Goal: Information Seeking & Learning: Learn about a topic

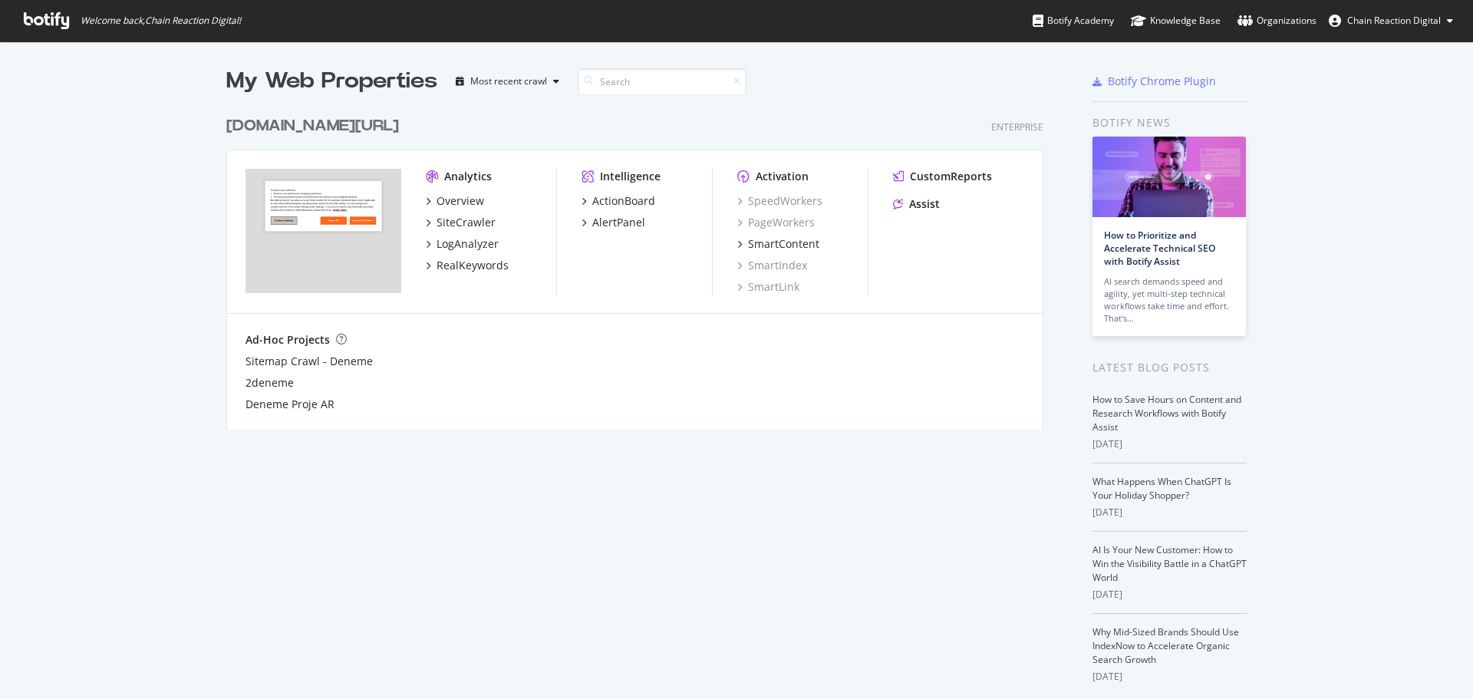
scroll to position [688, 1450]
click at [332, 130] on div "[DOMAIN_NAME][URL]" at bounding box center [312, 126] width 173 height 22
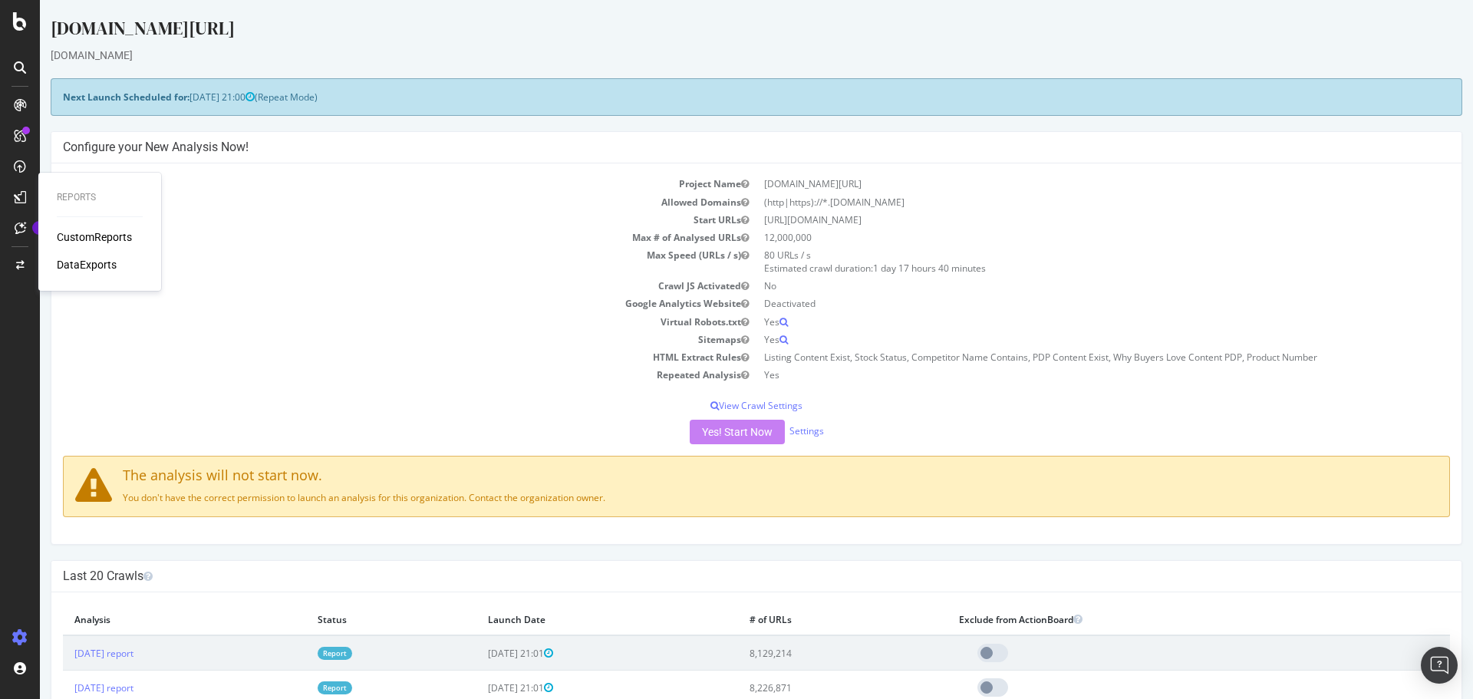
click at [101, 243] on div "CustomReports" at bounding box center [94, 236] width 75 height 15
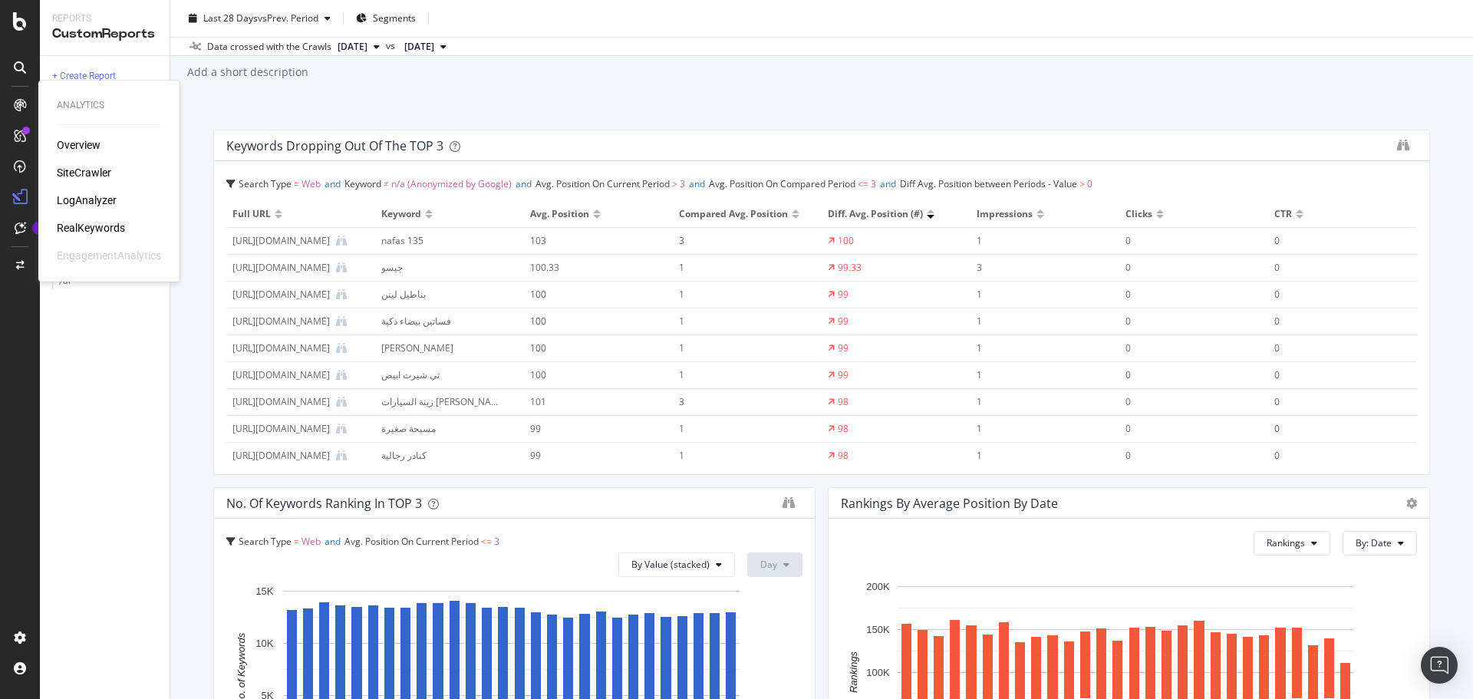
click at [110, 171] on div "SiteCrawler" at bounding box center [84, 172] width 54 height 15
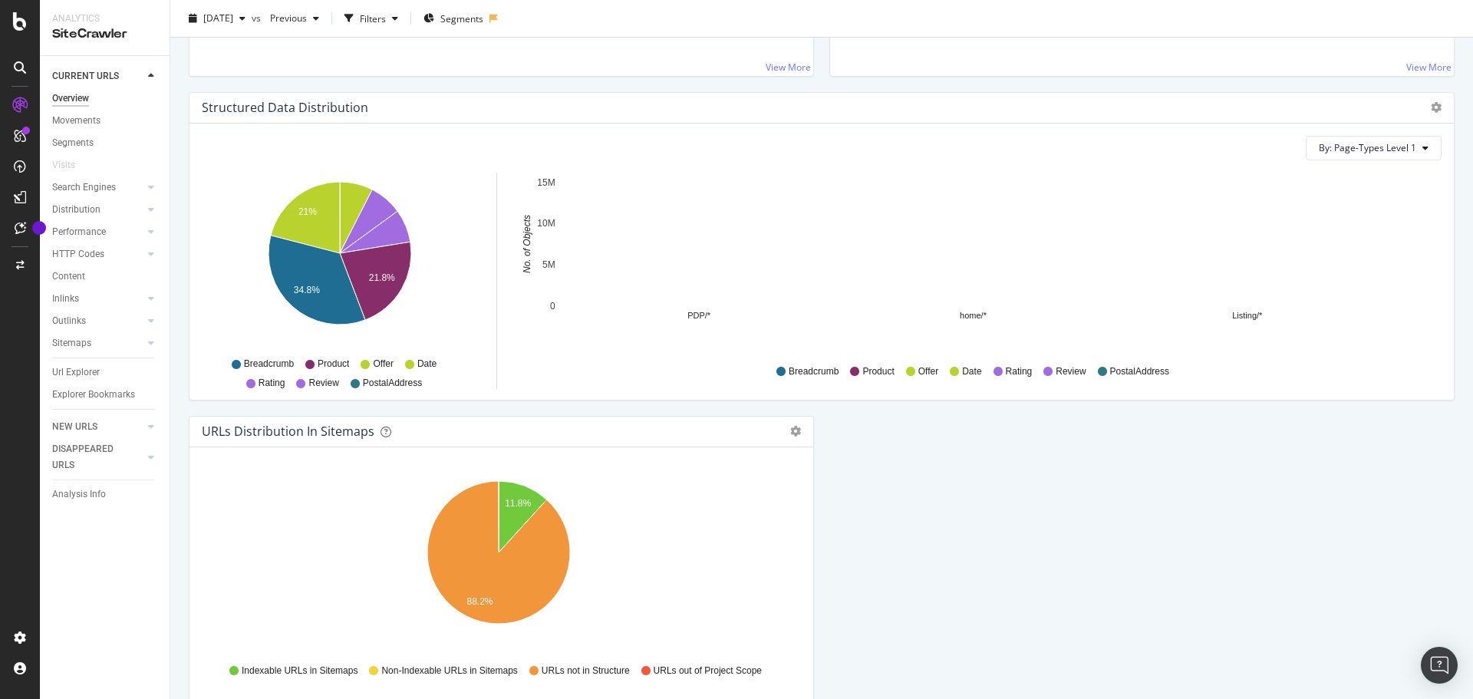
scroll to position [1527, 0]
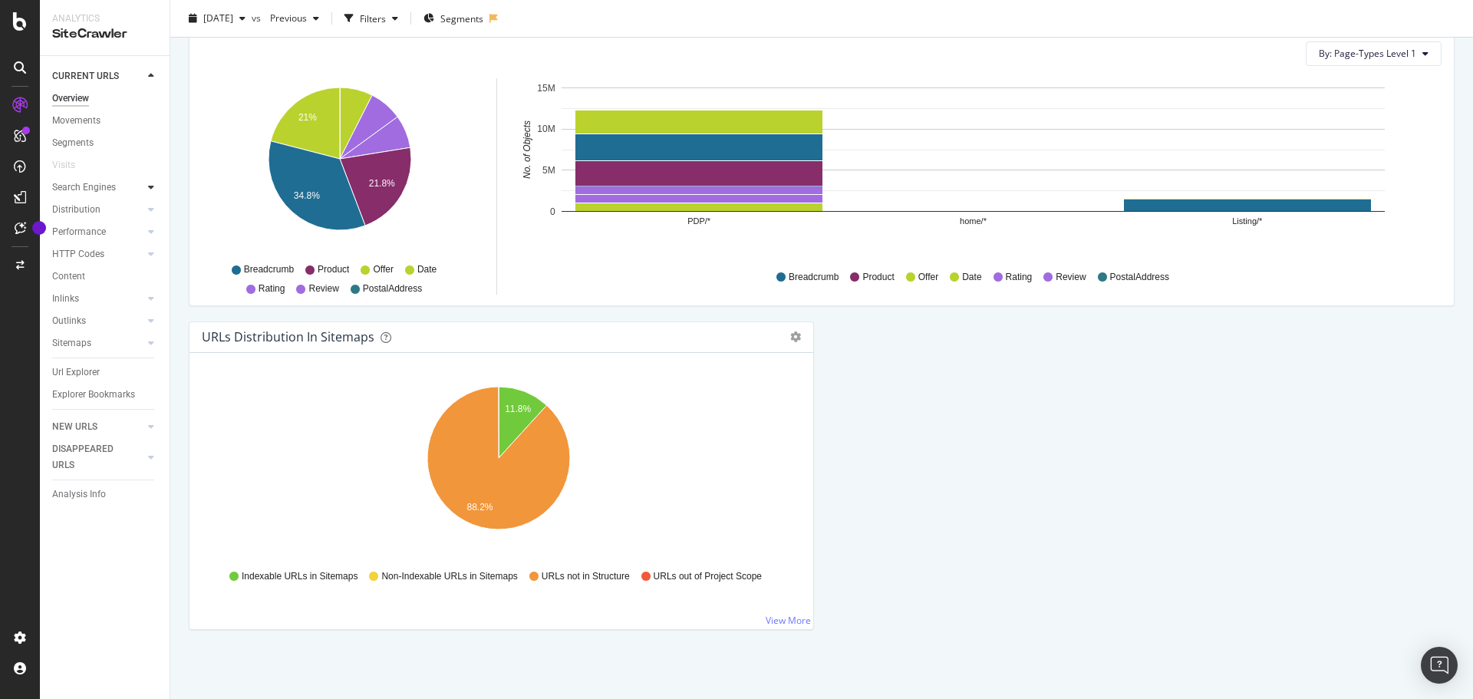
click at [154, 192] on div at bounding box center [150, 187] width 15 height 15
click at [143, 317] on div at bounding box center [135, 320] width 15 height 15
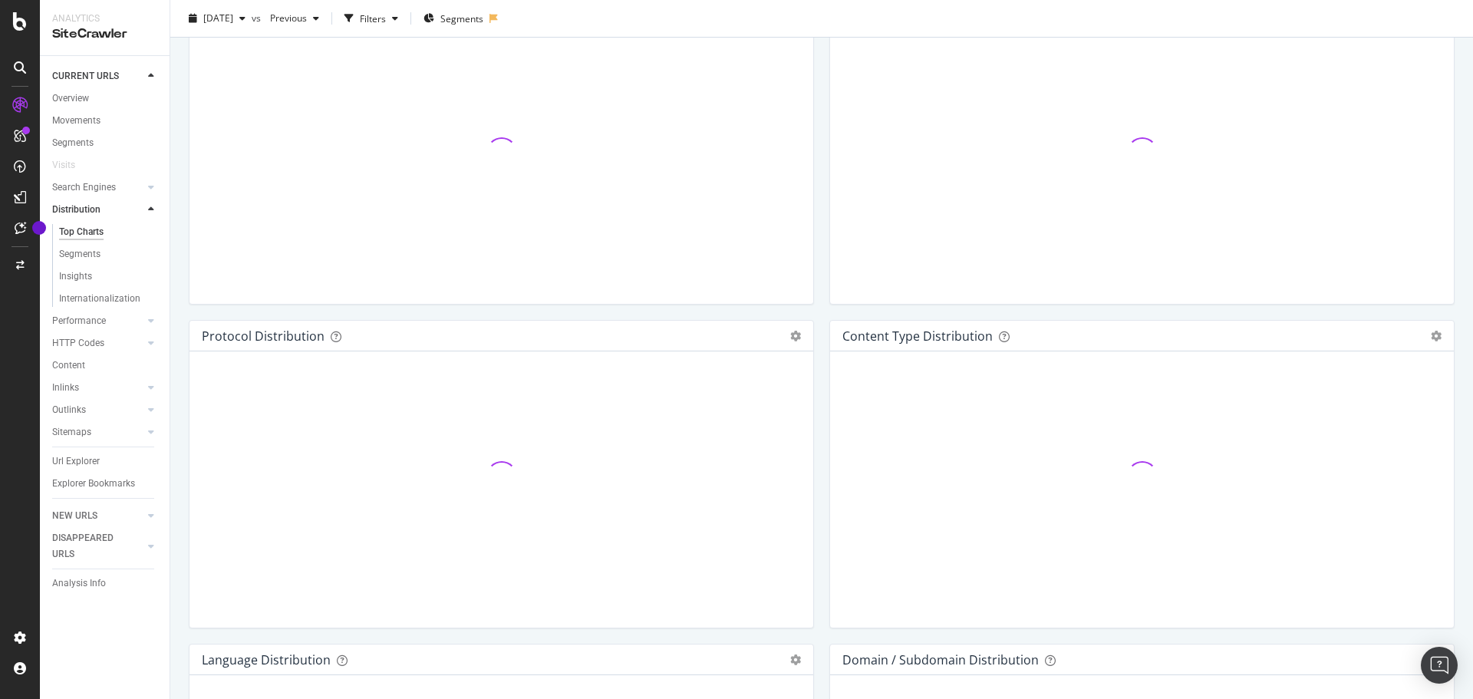
scroll to position [1527, 0]
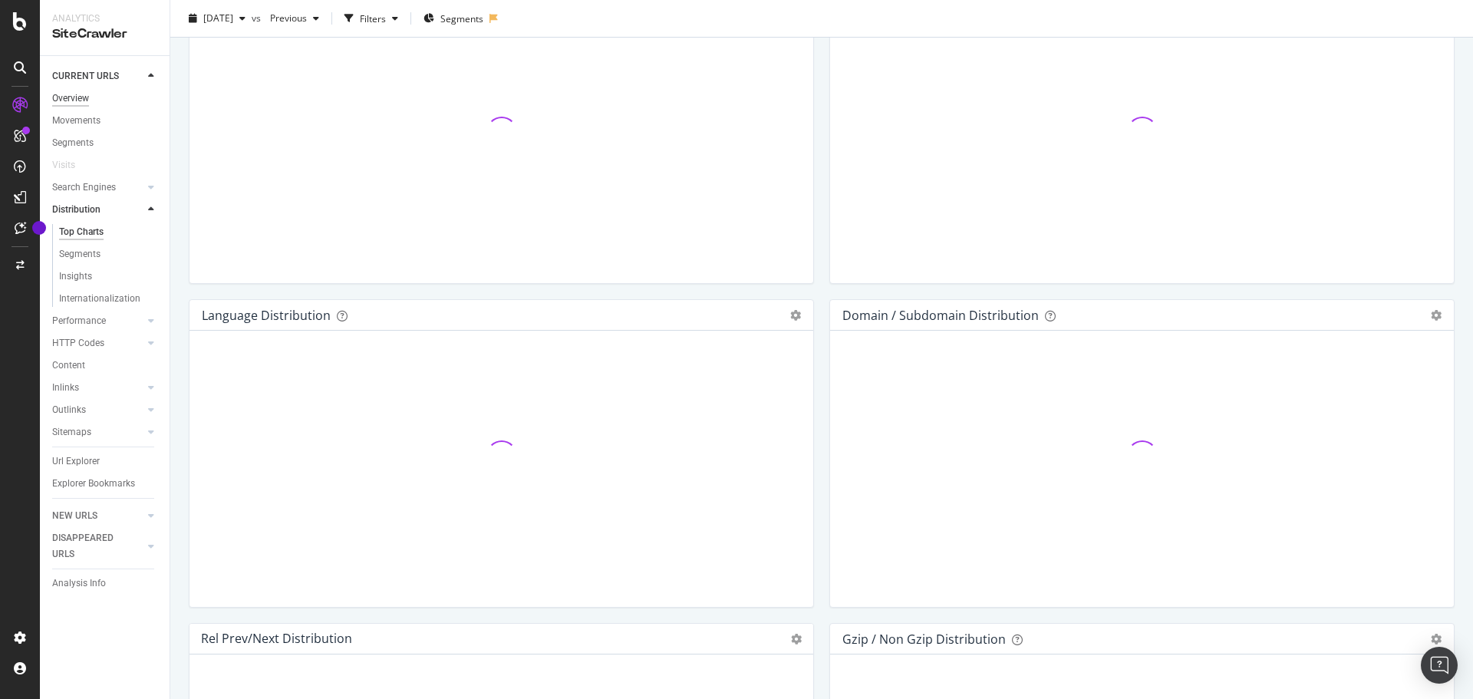
click at [81, 101] on div "Overview" at bounding box center [70, 99] width 37 height 16
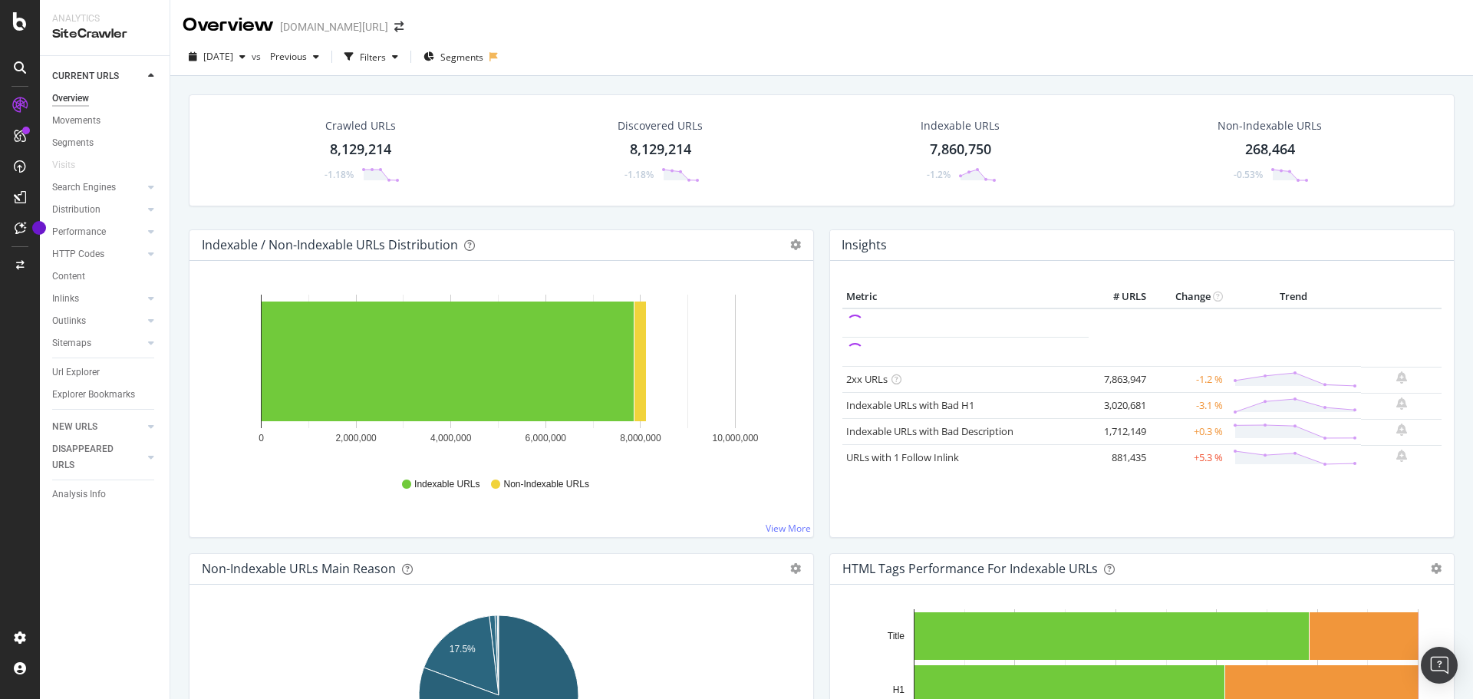
click at [82, 97] on div "Overview" at bounding box center [70, 99] width 37 height 16
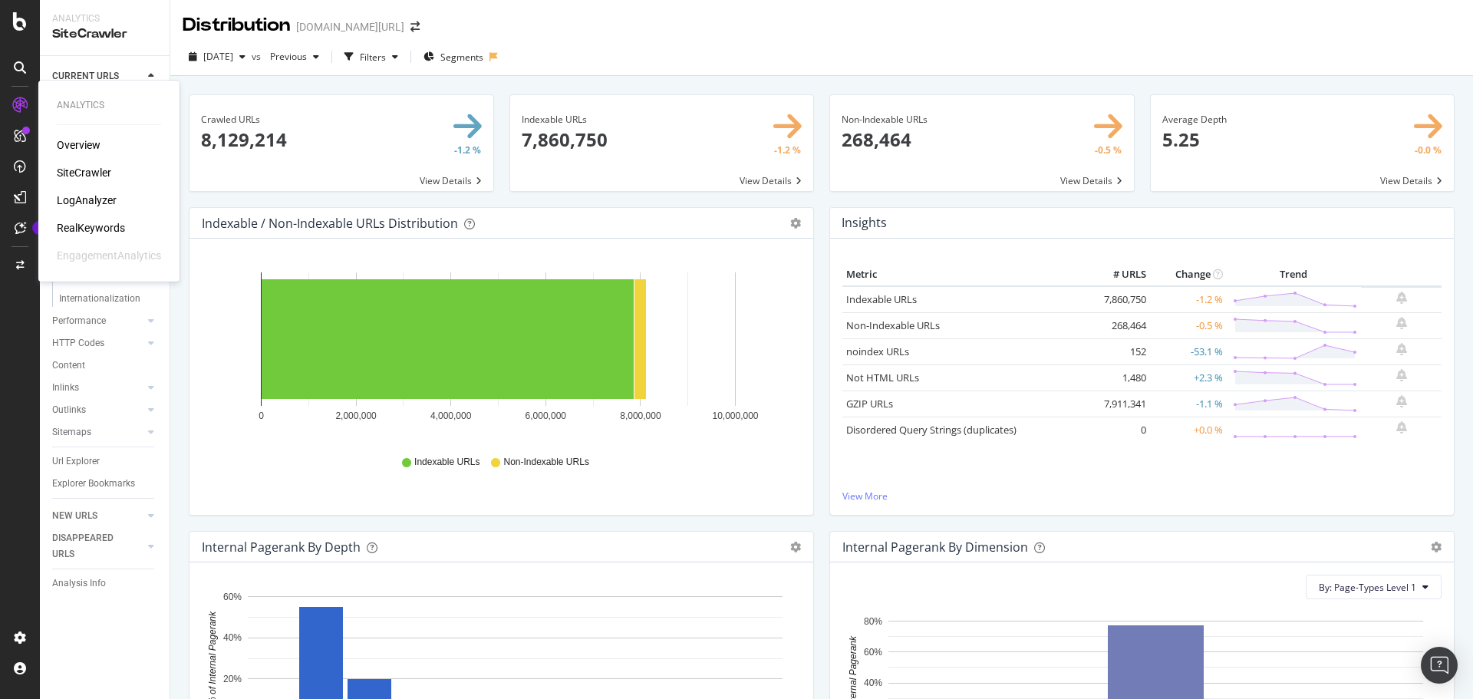
click at [67, 146] on div "Overview" at bounding box center [79, 144] width 44 height 15
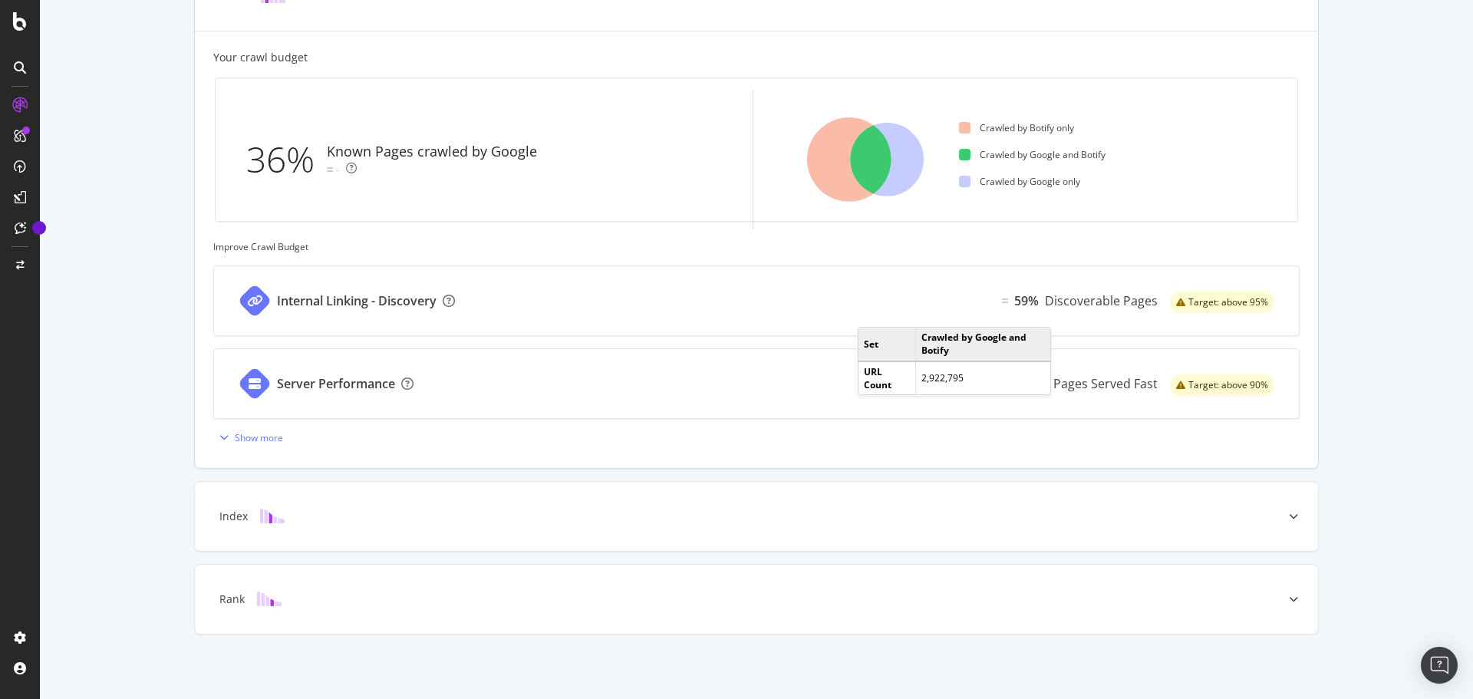
scroll to position [457, 0]
click at [256, 437] on div "Show more" at bounding box center [259, 436] width 48 height 13
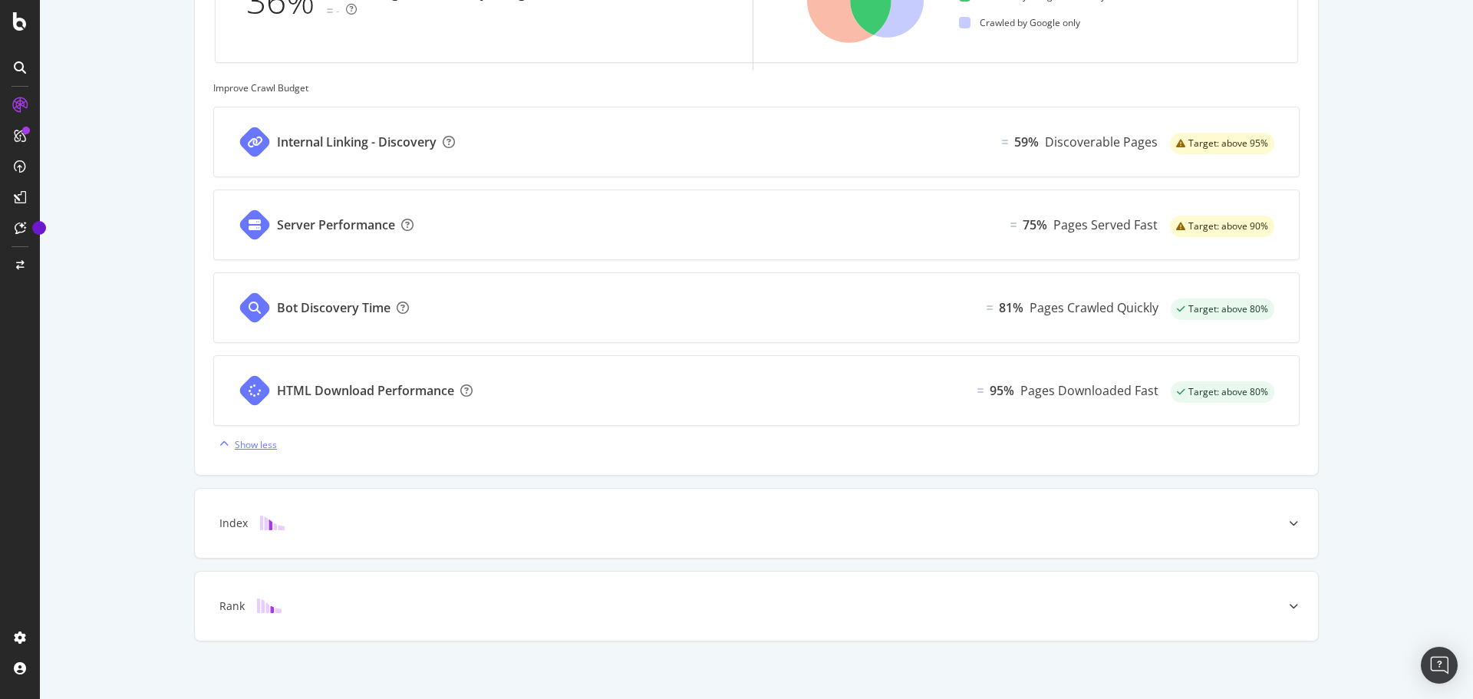
scroll to position [622, 0]
